Goal: Information Seeking & Learning: Learn about a topic

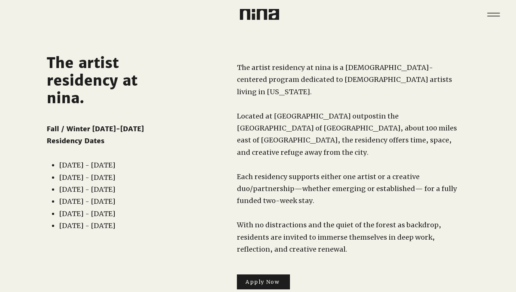
click at [208, 140] on div "main content" at bounding box center [334, 169] width 304 height 280
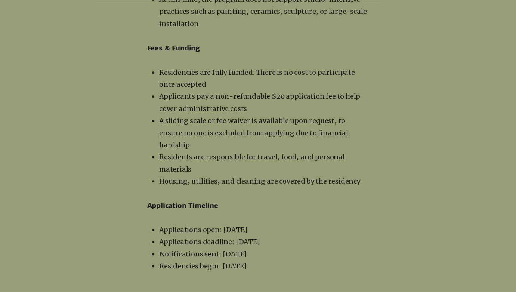
scroll to position [1314, 0]
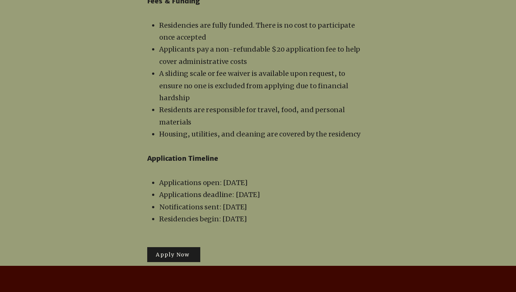
click at [256, 189] on p "Applications deadline: [DATE]" at bounding box center [264, 195] width 210 height 12
click at [162, 251] on span "Apply Now" at bounding box center [173, 254] width 34 height 7
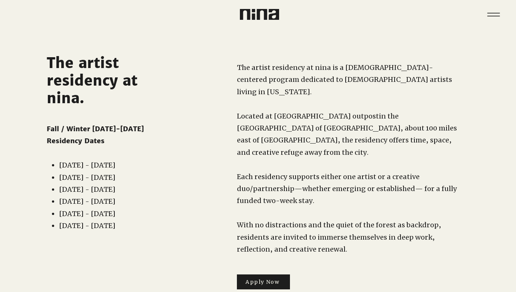
click at [339, 67] on span "The artist residency at nina is a [DEMOGRAPHIC_DATA]-centered program dedicated…" at bounding box center [344, 79] width 215 height 33
click at [294, 172] on span "Each residency supports either one artist or a creative duo/partnership—whether…" at bounding box center [347, 188] width 220 height 33
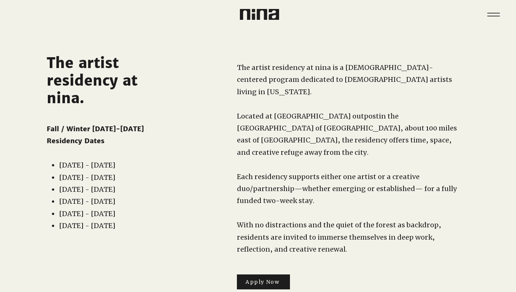
click at [294, 172] on span "Each residency supports either one artist or a creative duo/partnership—whether…" at bounding box center [347, 188] width 220 height 33
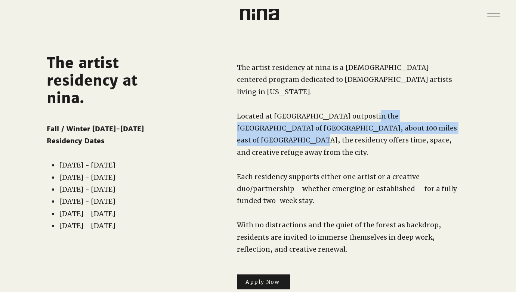
drag, startPoint x: 353, startPoint y: 103, endPoint x: 414, endPoint y: 115, distance: 61.6
click at [414, 115] on span "in the [GEOGRAPHIC_DATA] of [GEOGRAPHIC_DATA], about 100 miles east of [GEOGRAP…" at bounding box center [347, 134] width 220 height 45
copy span "in the San Jacinto Mountains of Riverside County, about 100 miles east of Los A…"
